Goal: Transaction & Acquisition: Subscribe to service/newsletter

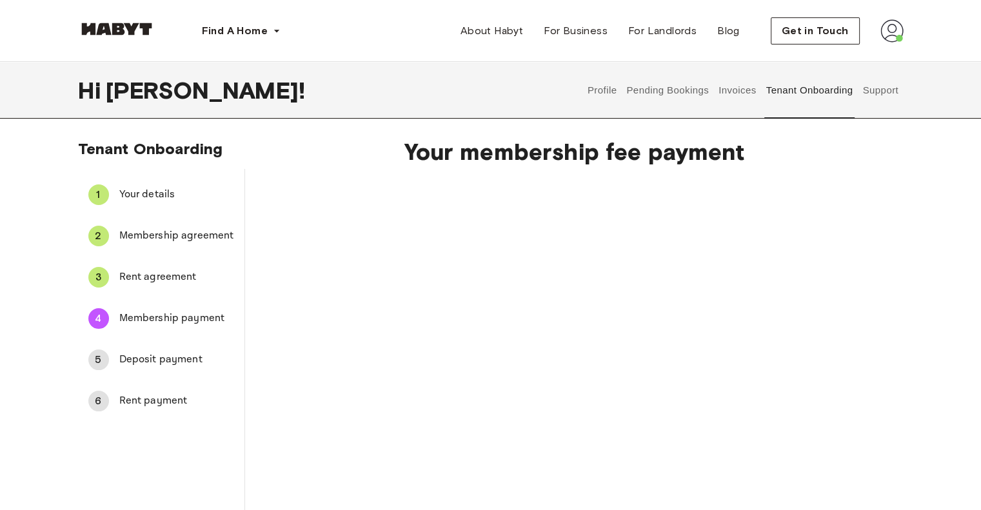
click at [175, 279] on span "Rent agreement" at bounding box center [176, 277] width 115 height 15
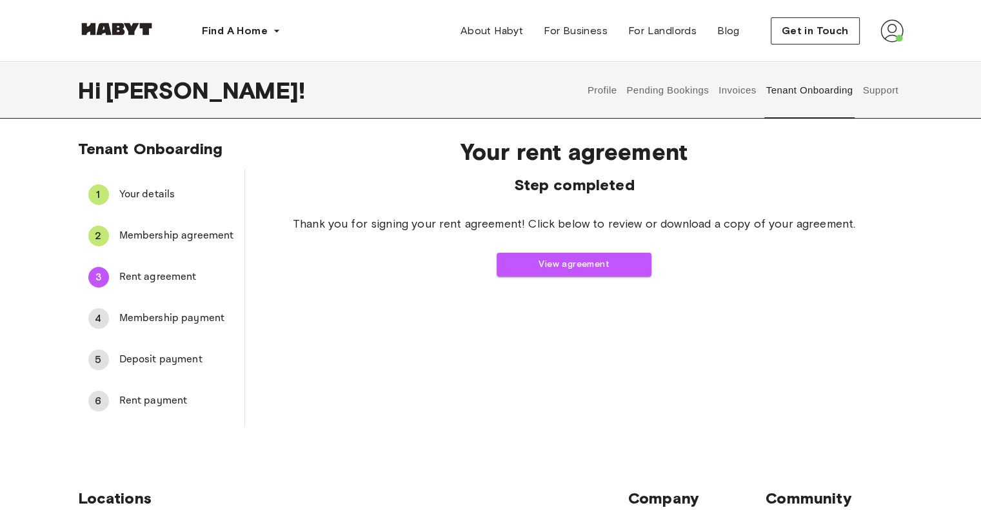
click at [179, 317] on span "Membership payment" at bounding box center [176, 318] width 115 height 15
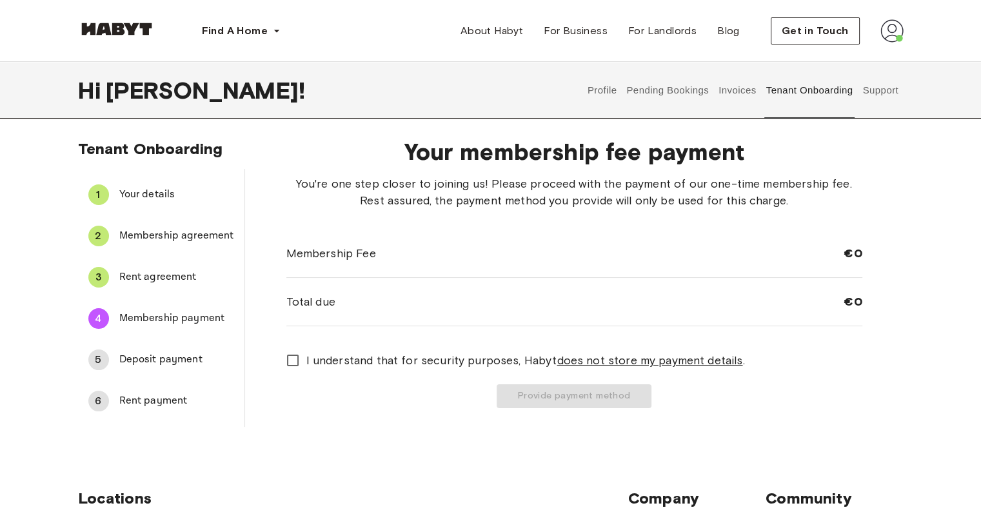
click at [438, 342] on div "You're one step closer to joining us! Please proceed with the payment of our on…" at bounding box center [574, 291] width 576 height 233
click at [432, 356] on span "I understand that for security purposes, [PERSON_NAME] does not store my paymen…" at bounding box center [525, 360] width 439 height 17
click at [564, 392] on button "Provide payment method" at bounding box center [574, 396] width 155 height 24
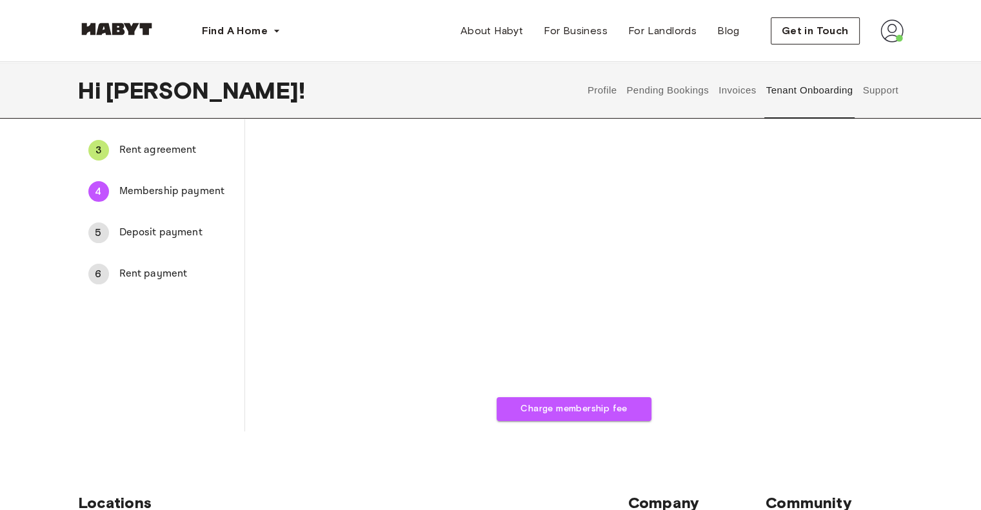
scroll to position [129, 0]
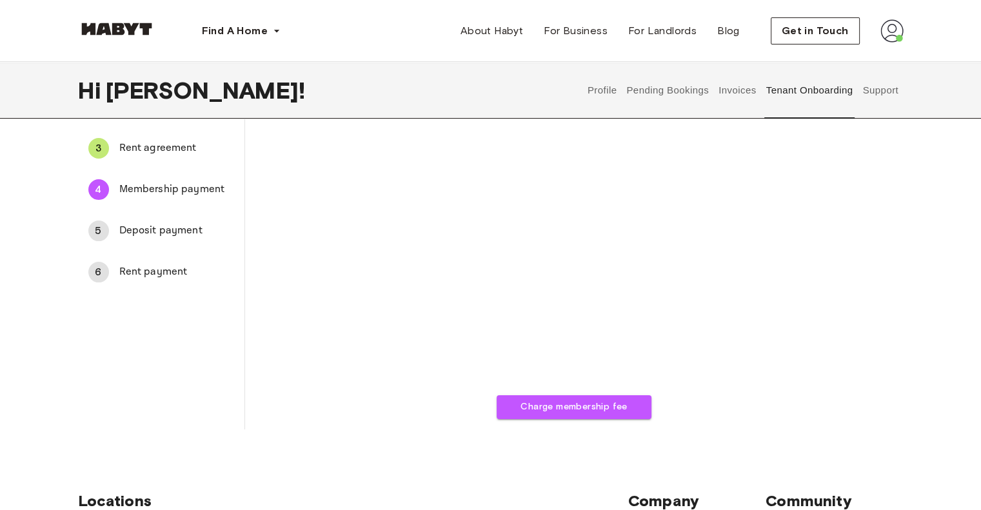
click at [148, 232] on span "Deposit payment" at bounding box center [176, 230] width 115 height 15
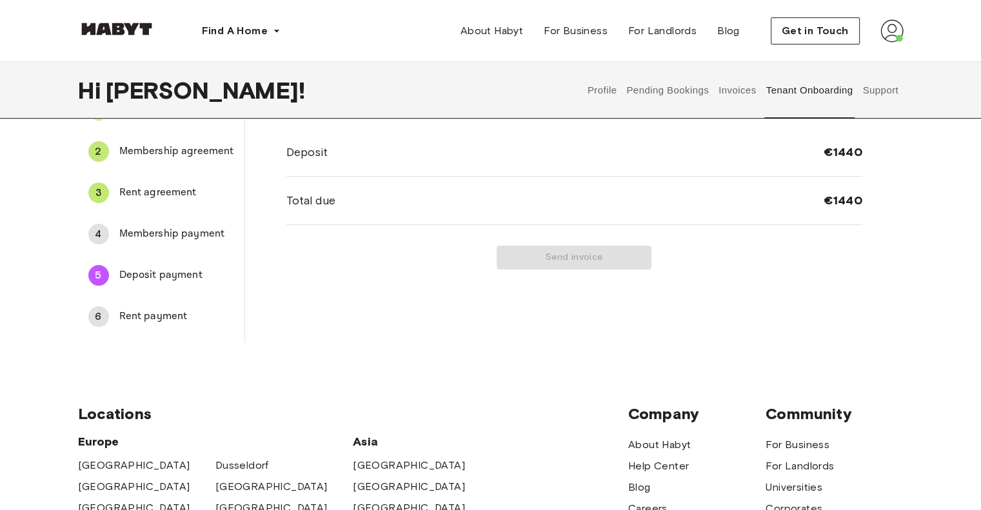
scroll to position [0, 0]
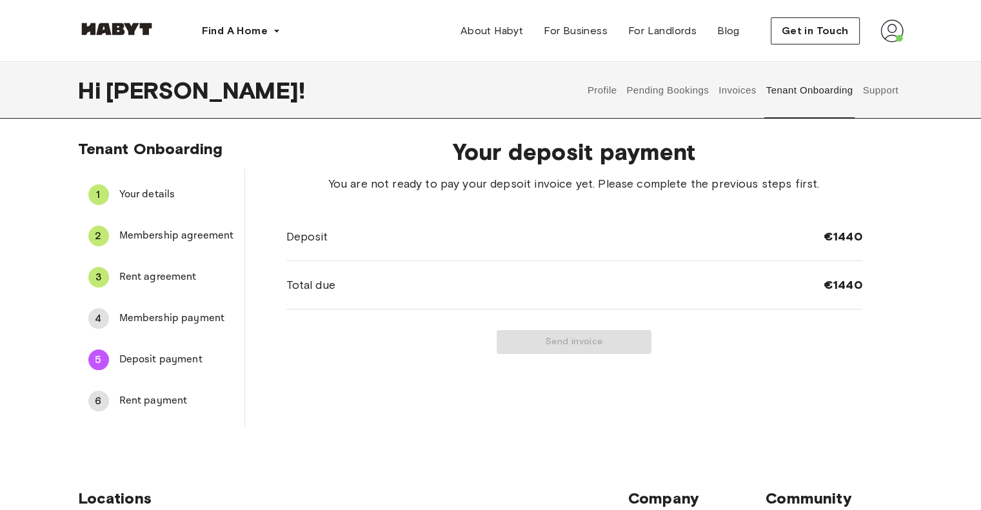
click at [152, 315] on span "Membership payment" at bounding box center [176, 318] width 115 height 15
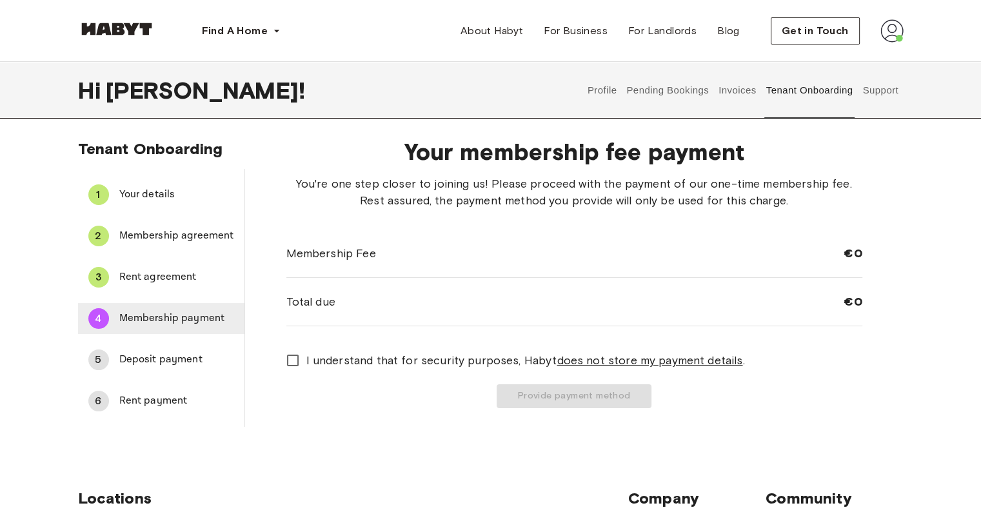
click at [133, 322] on span "Membership payment" at bounding box center [176, 318] width 115 height 15
drag, startPoint x: 356, startPoint y: 351, endPoint x: 358, endPoint y: 358, distance: 6.7
click at [356, 352] on span "I understand that for security purposes, [PERSON_NAME] does not store my paymen…" at bounding box center [525, 360] width 439 height 17
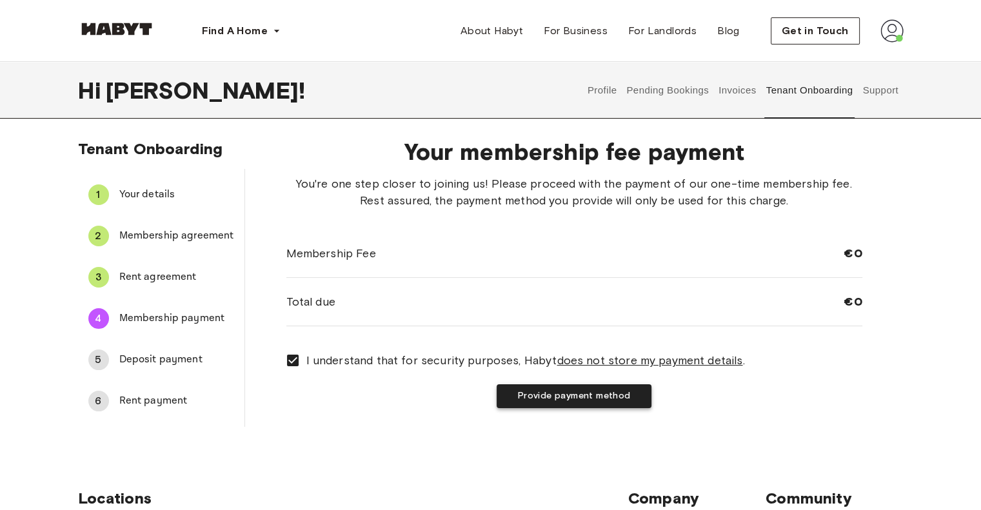
drag, startPoint x: 516, startPoint y: 381, endPoint x: 522, endPoint y: 390, distance: 10.7
click at [516, 381] on div "I understand that for security purposes, [PERSON_NAME] does not store my paymen…" at bounding box center [574, 377] width 576 height 61
click at [524, 395] on button "Provide payment method" at bounding box center [574, 396] width 155 height 24
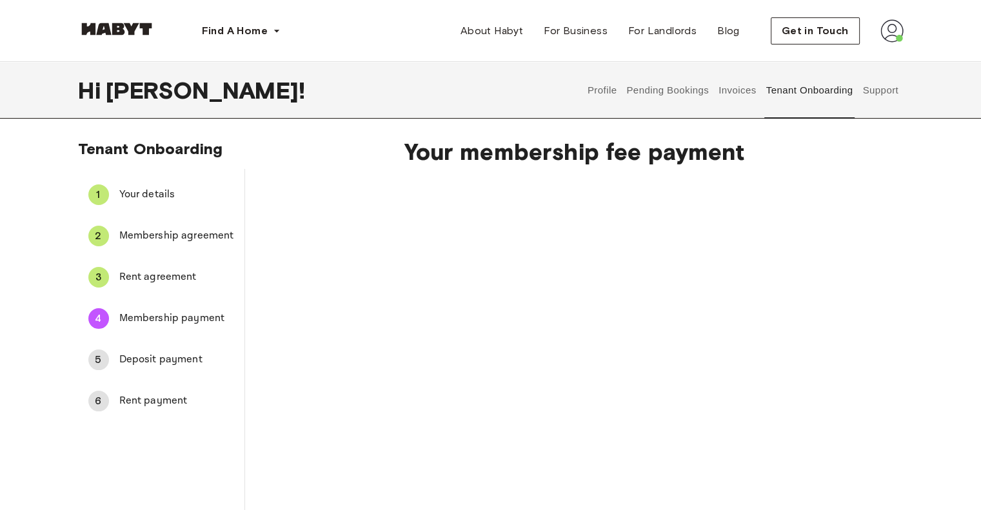
click at [178, 363] on span "Deposit payment" at bounding box center [176, 359] width 115 height 15
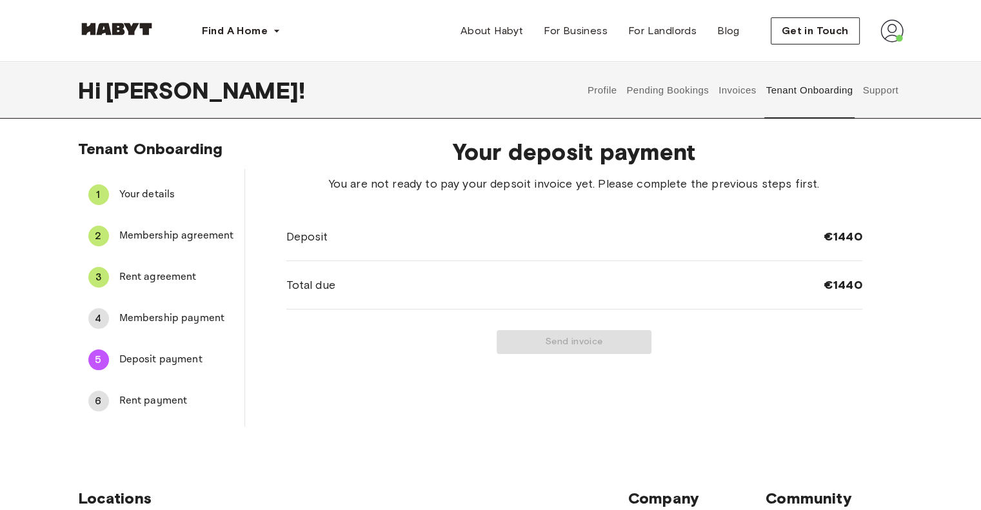
click at [164, 317] on span "Membership payment" at bounding box center [176, 318] width 115 height 15
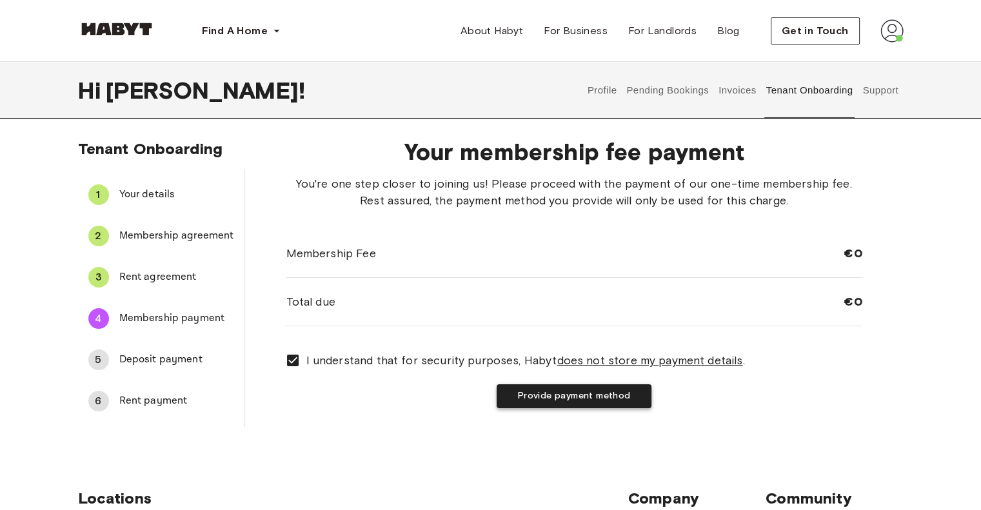
click at [586, 395] on button "Provide payment method" at bounding box center [574, 396] width 155 height 24
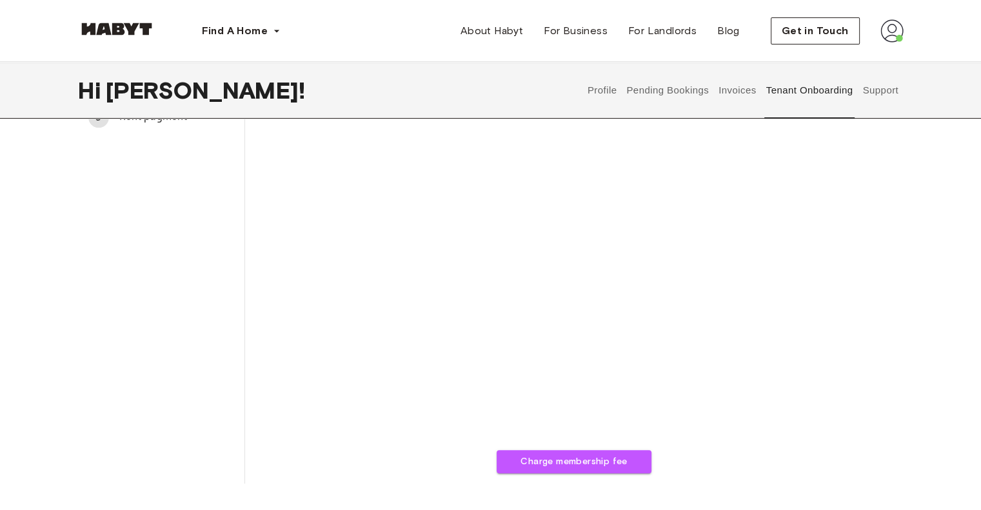
scroll to position [322, 0]
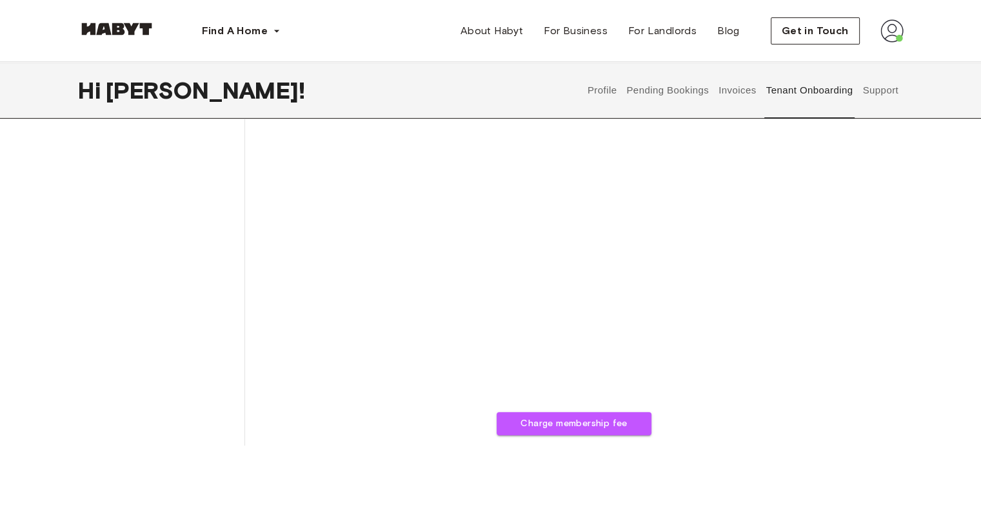
click at [828, 317] on div "Charge membership fee" at bounding box center [574, 145] width 576 height 582
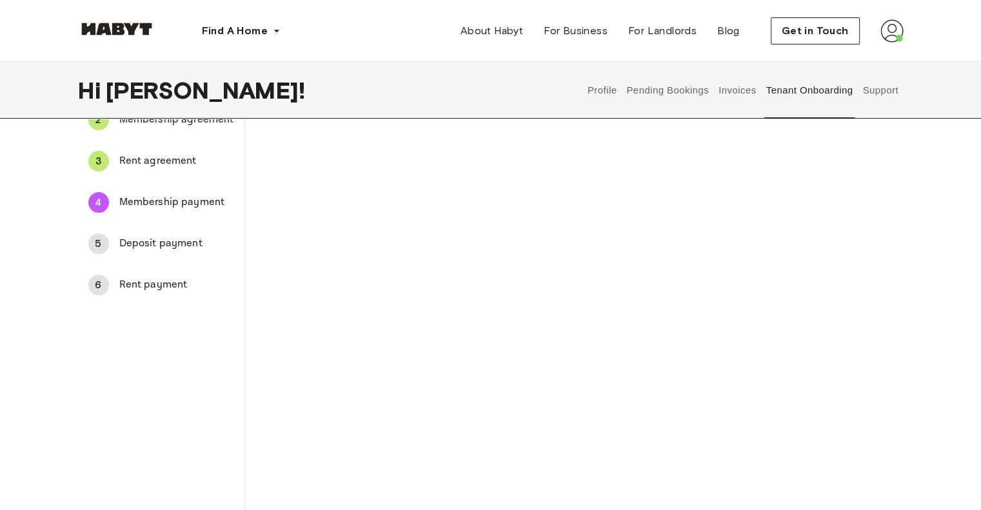
scroll to position [258, 0]
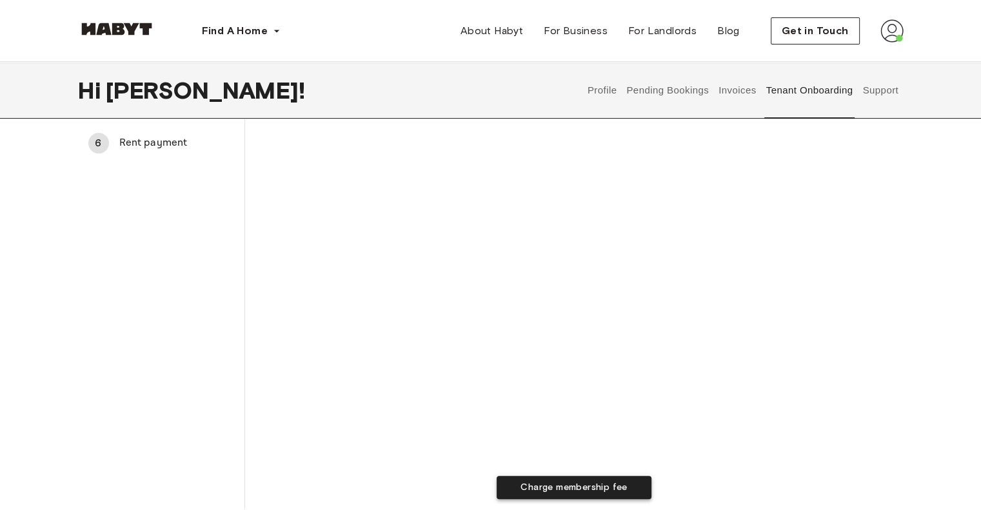
click at [586, 489] on button "Charge membership fee" at bounding box center [574, 488] width 155 height 24
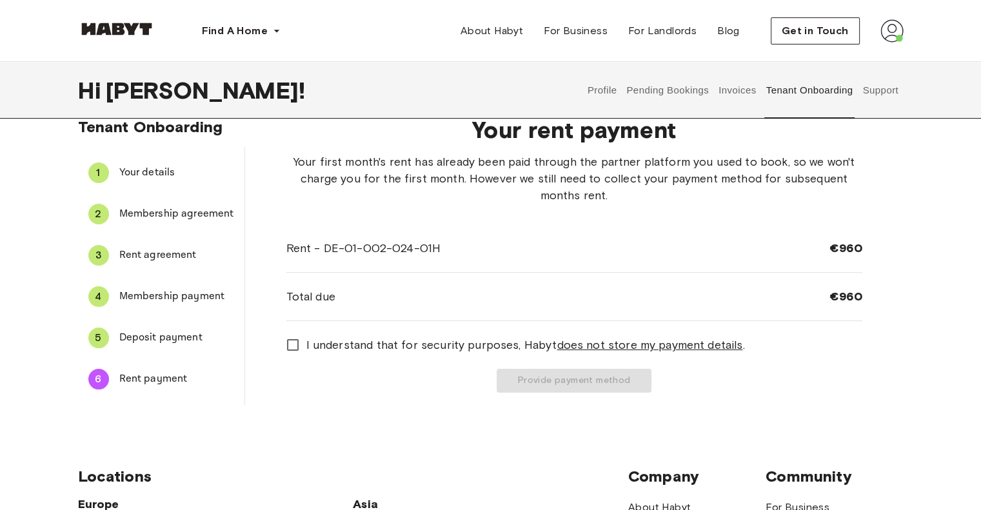
scroll to position [0, 0]
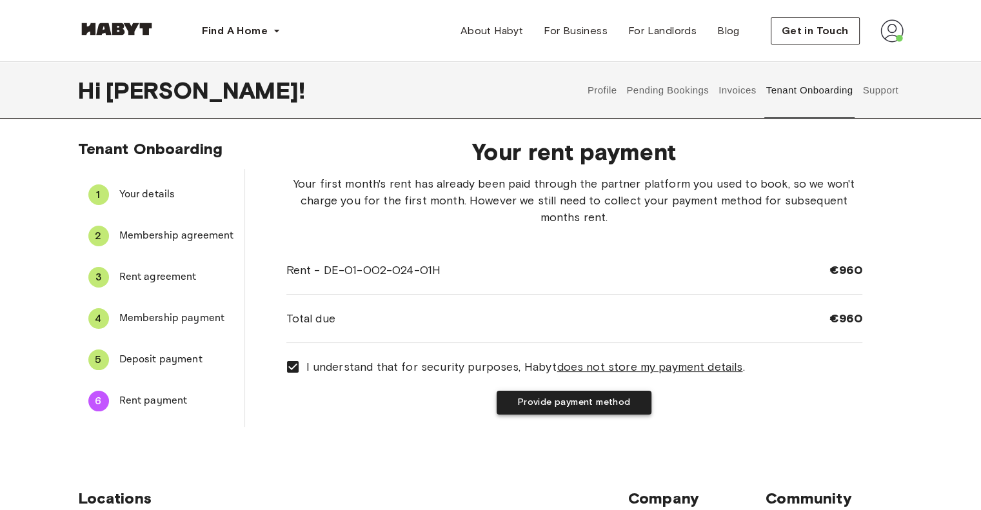
click at [606, 404] on button "Provide payment method" at bounding box center [574, 403] width 155 height 24
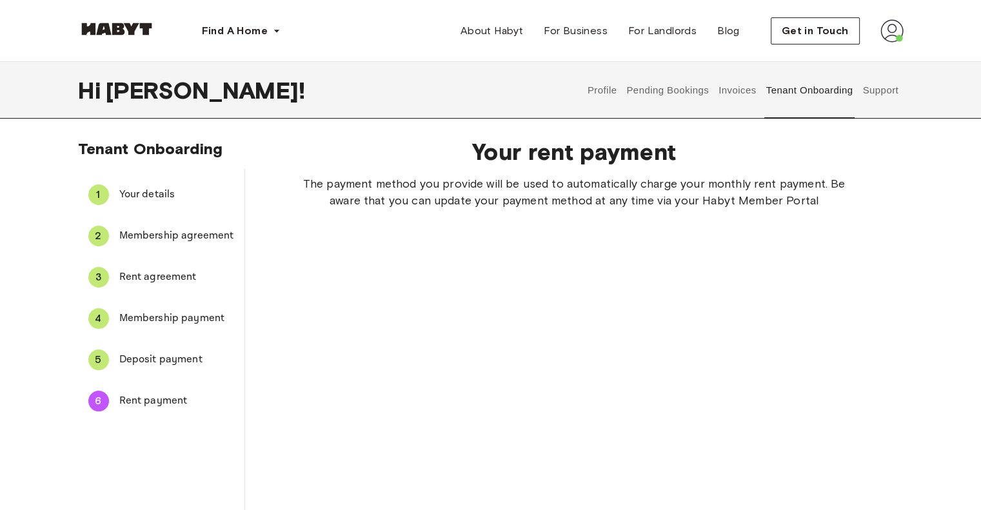
click at [153, 192] on span "Your details" at bounding box center [176, 194] width 115 height 15
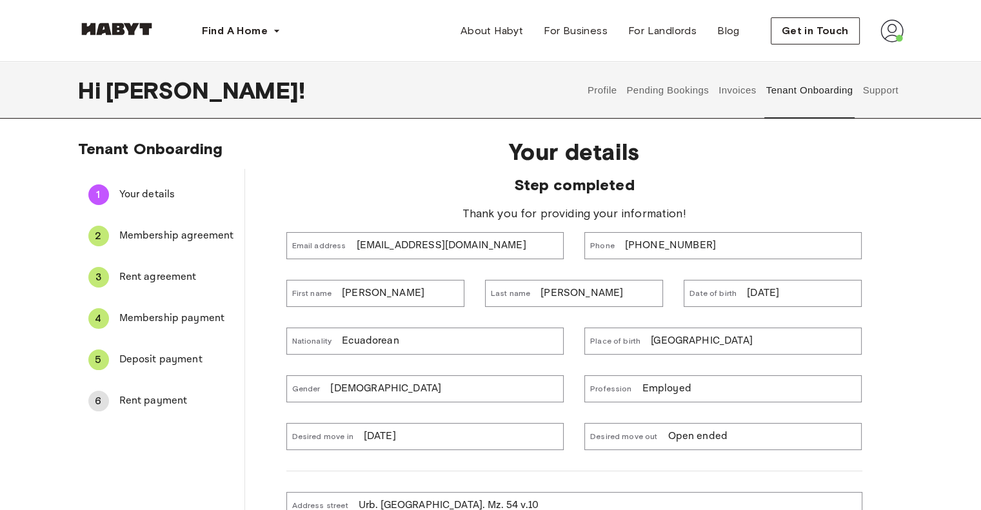
click at [165, 238] on span "Membership agreement" at bounding box center [176, 235] width 115 height 15
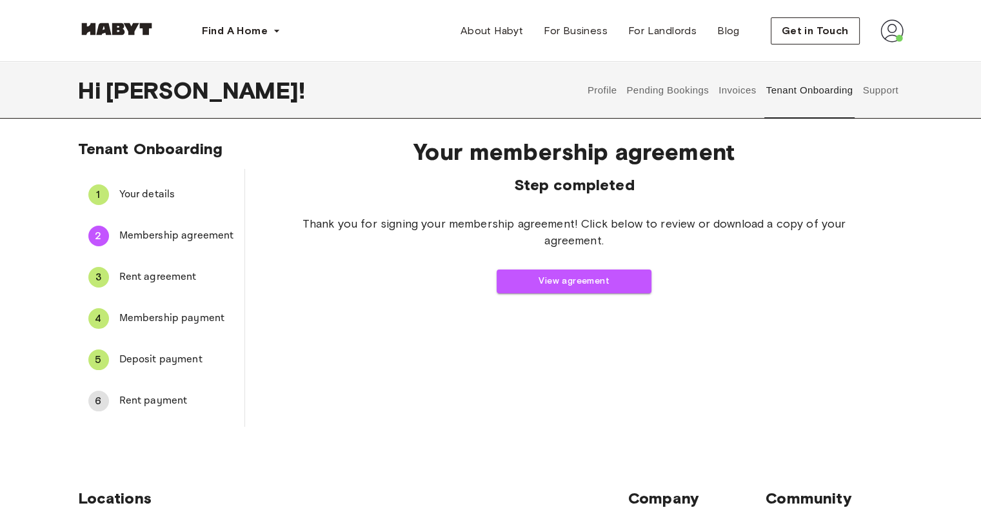
click at [157, 273] on span "Rent agreement" at bounding box center [176, 277] width 115 height 15
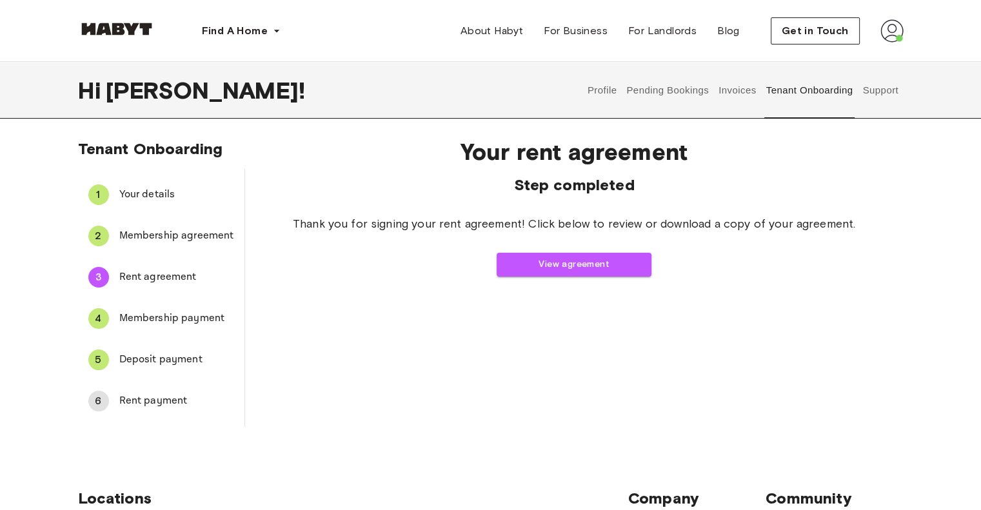
click at [151, 313] on span "Membership payment" at bounding box center [176, 318] width 115 height 15
